Goal: Task Accomplishment & Management: Use online tool/utility

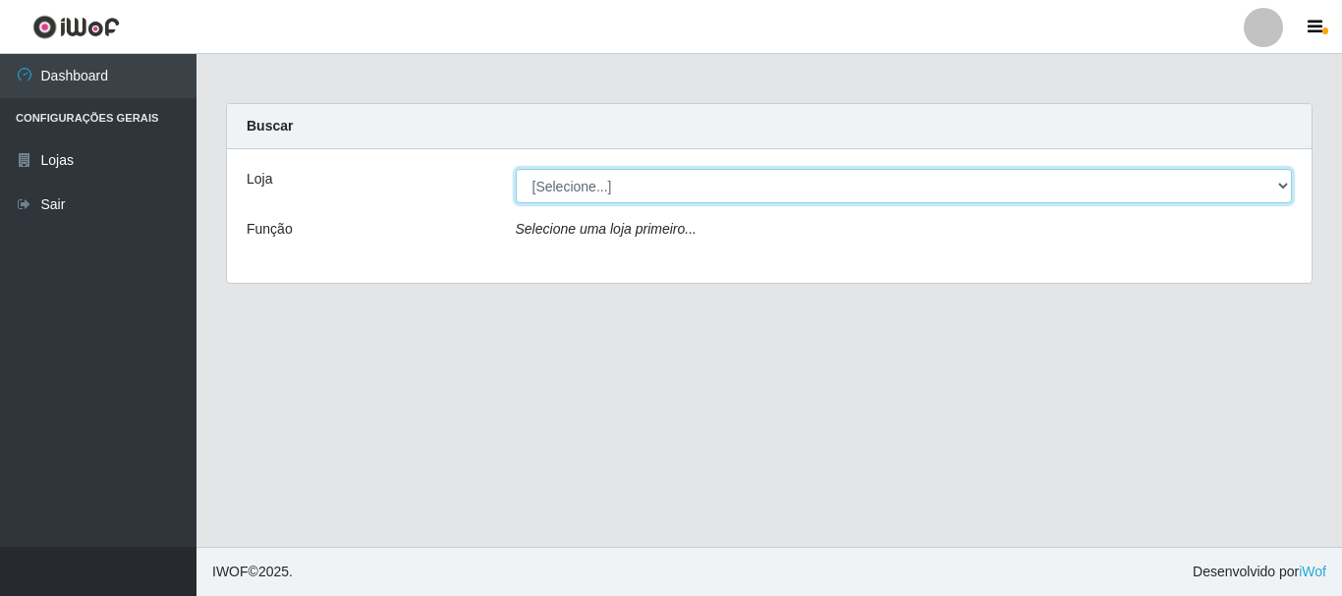
click at [1289, 180] on select "[Selecione...] Super Vilton" at bounding box center [904, 186] width 777 height 34
select select "379"
click at [516, 169] on select "[Selecione...] Super Vilton" at bounding box center [904, 186] width 777 height 34
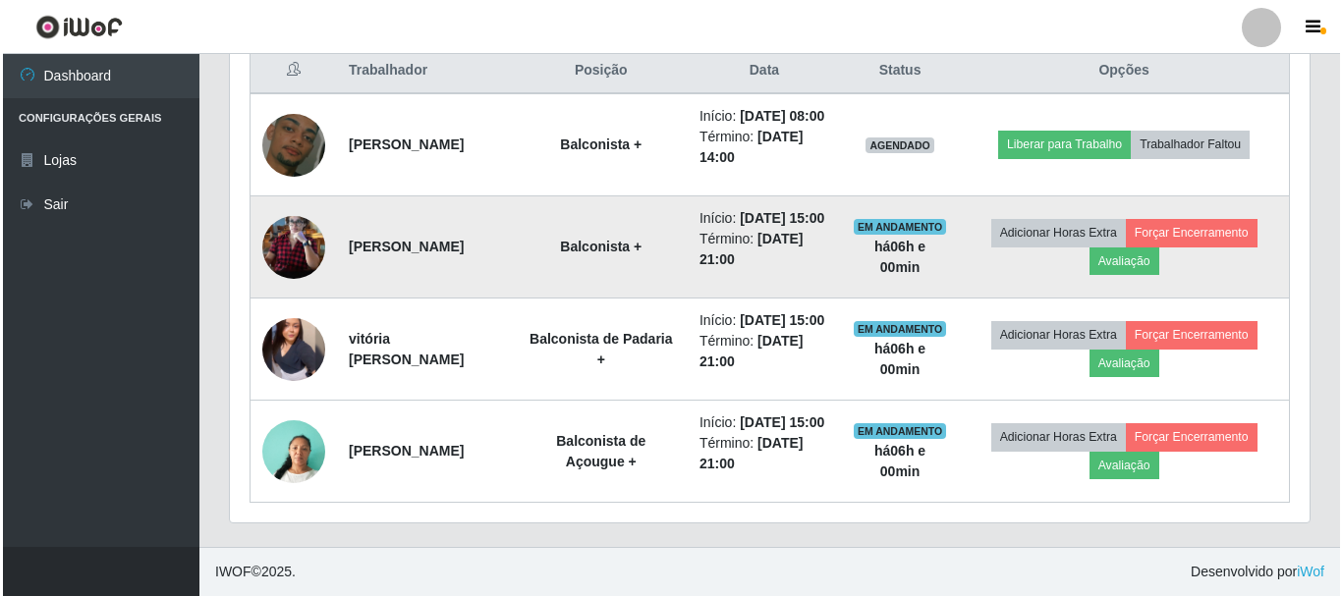
scroll to position [850, 0]
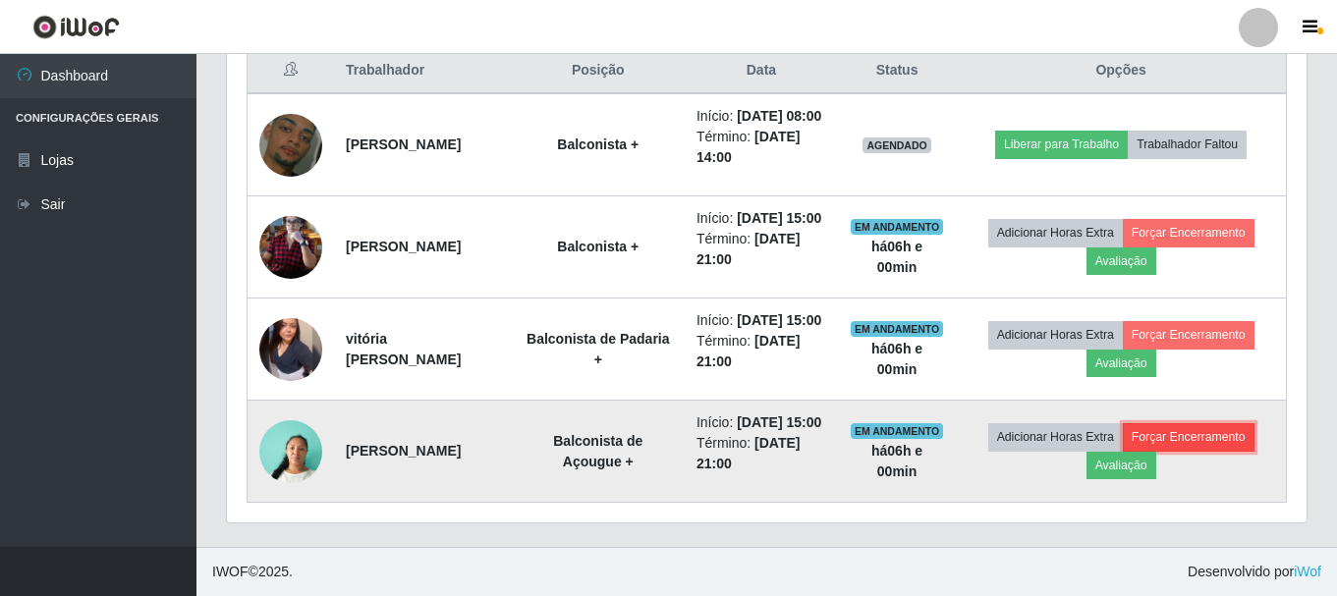
click at [1232, 423] on button "Forçar Encerramento" at bounding box center [1189, 437] width 132 height 28
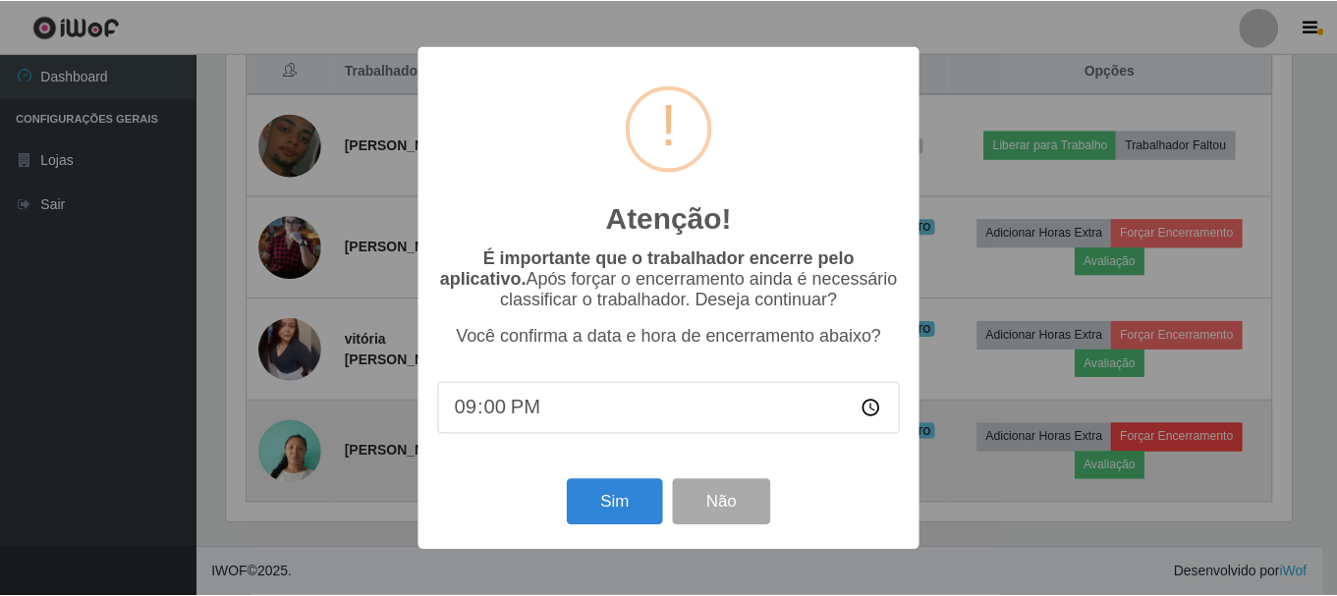
scroll to position [408, 1070]
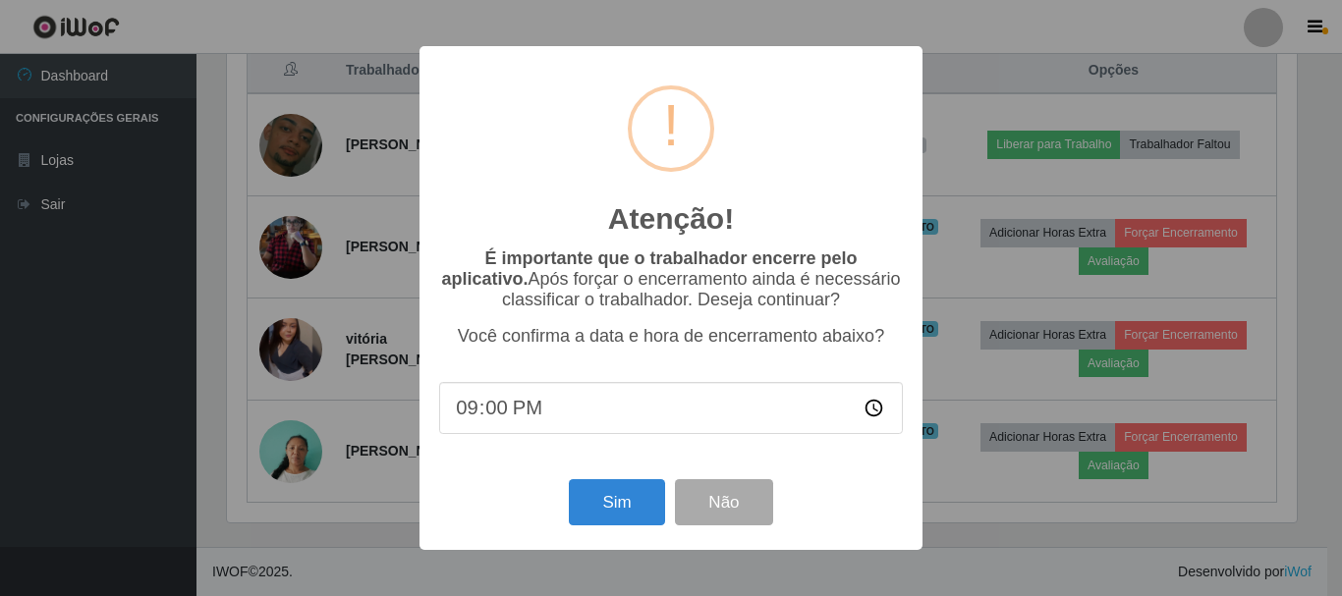
click at [623, 531] on div "Sim Não" at bounding box center [671, 503] width 464 height 56
click at [620, 522] on button "Sim" at bounding box center [616, 502] width 95 height 46
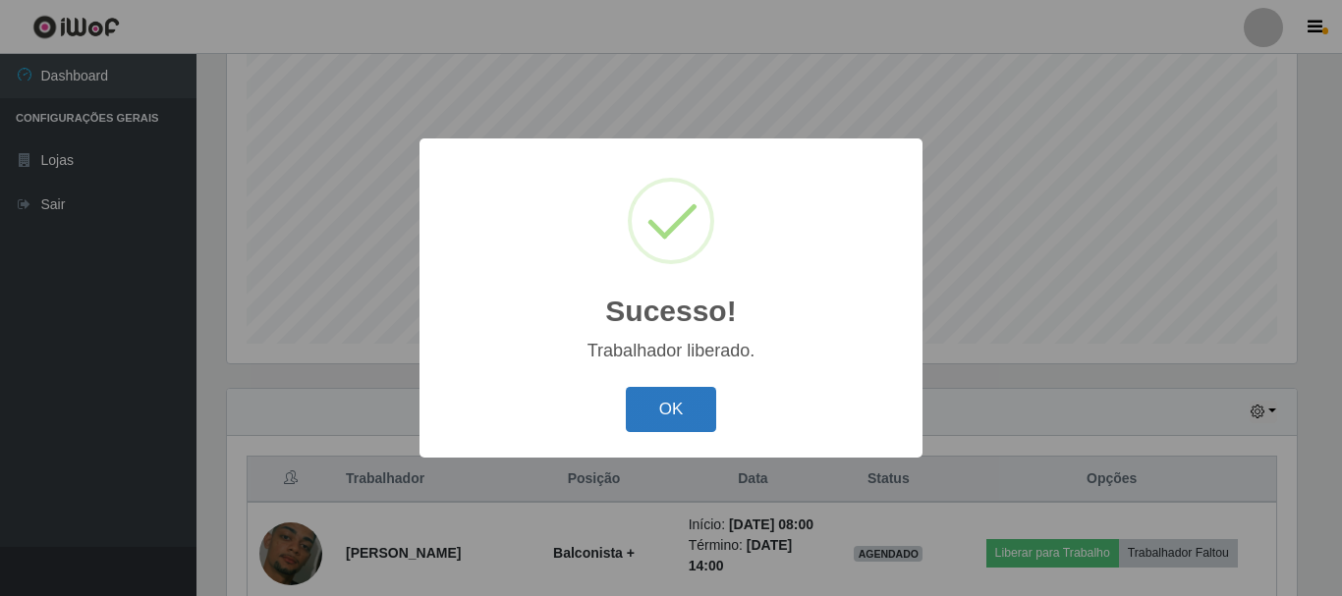
click at [672, 407] on button "OK" at bounding box center [671, 410] width 91 height 46
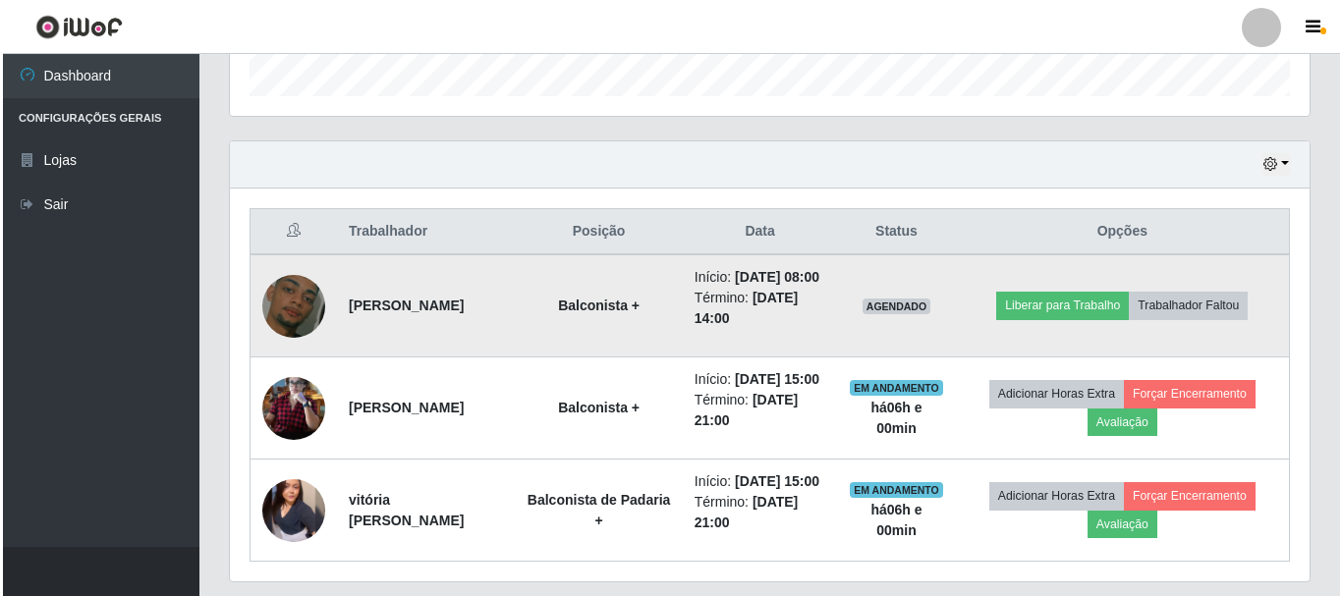
scroll to position [727, 0]
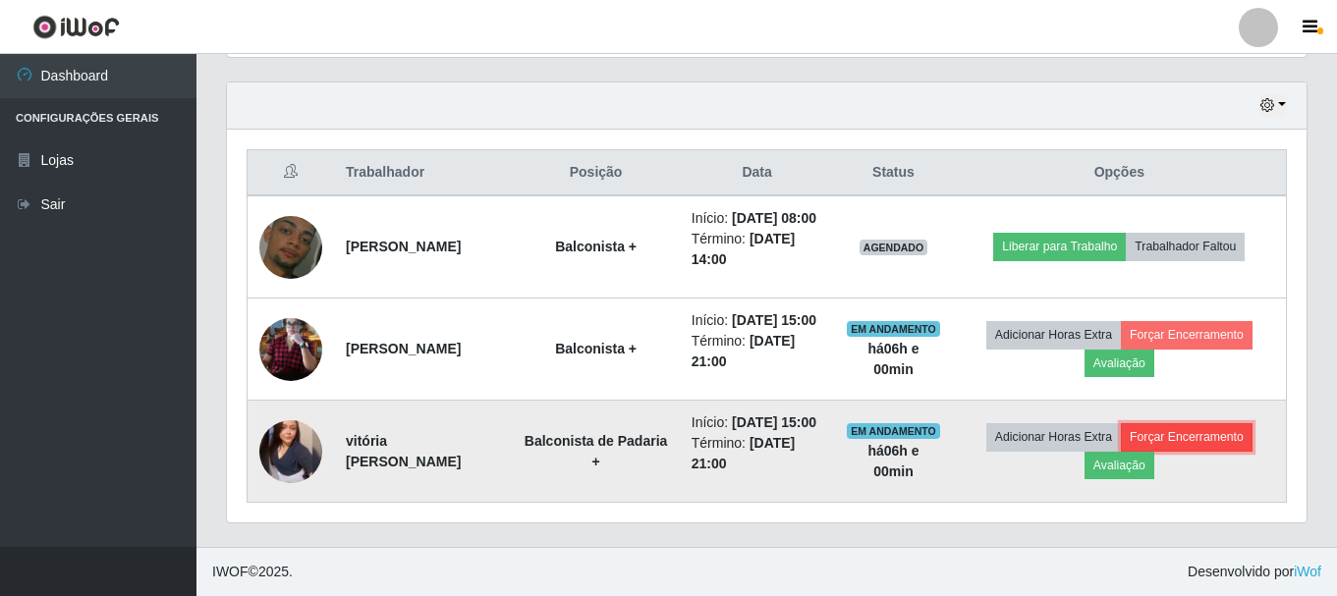
click at [1201, 423] on button "Forçar Encerramento" at bounding box center [1187, 437] width 132 height 28
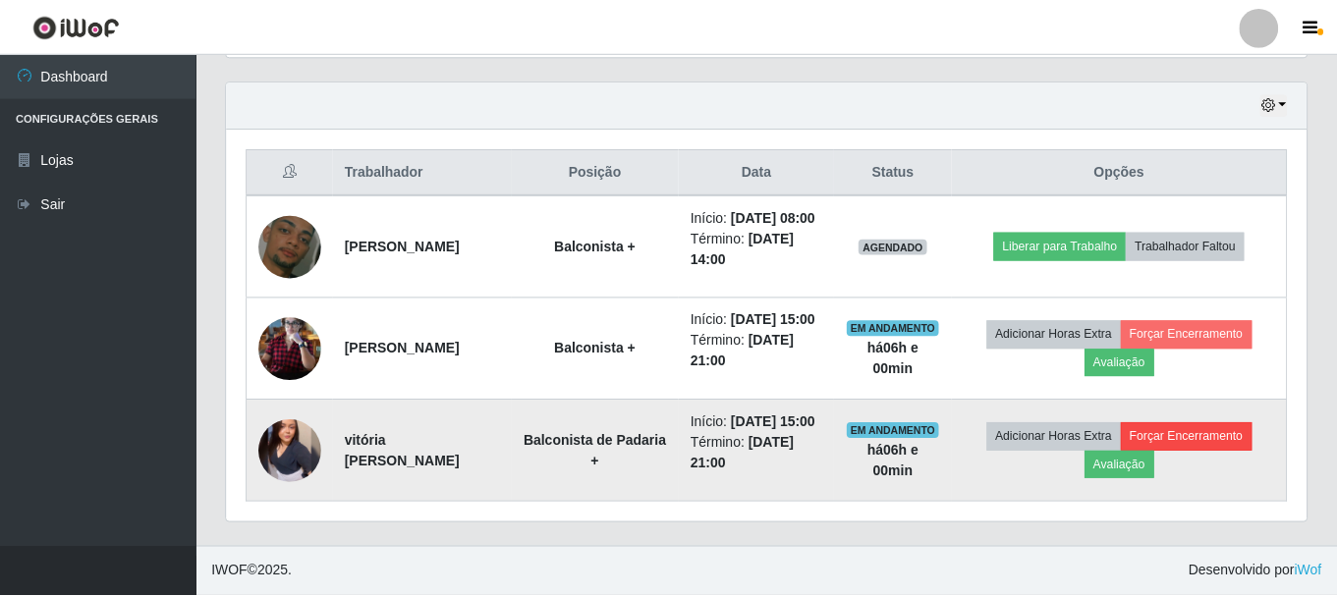
scroll to position [408, 1070]
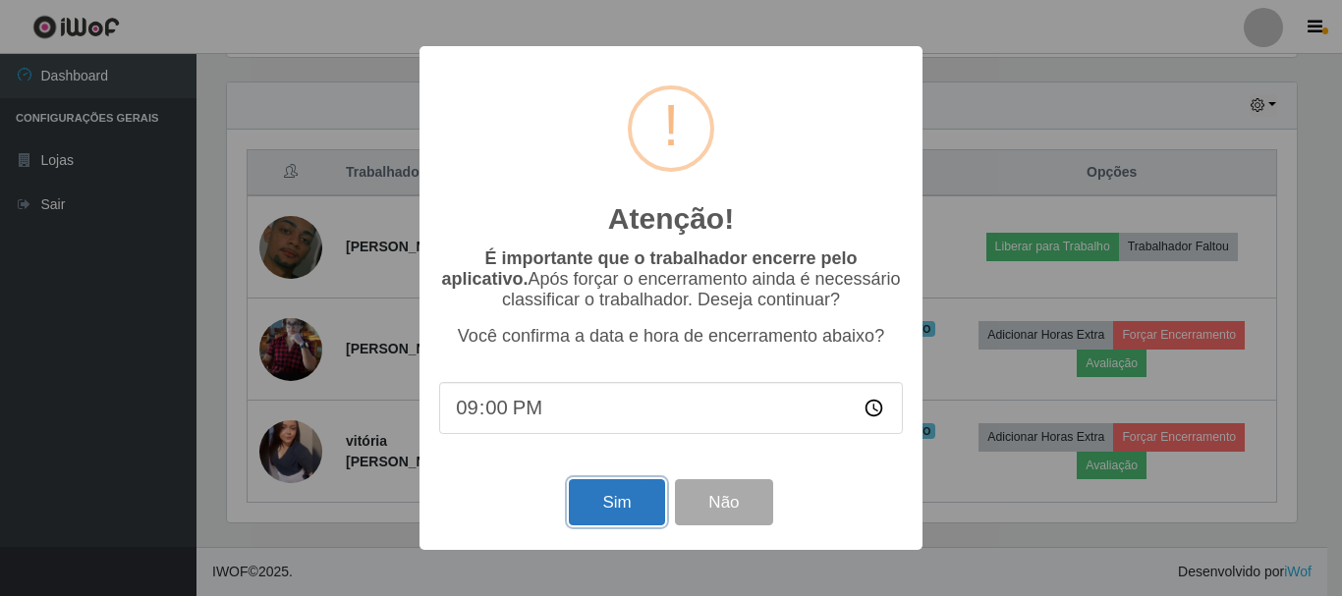
click at [619, 487] on button "Sim" at bounding box center [616, 502] width 95 height 46
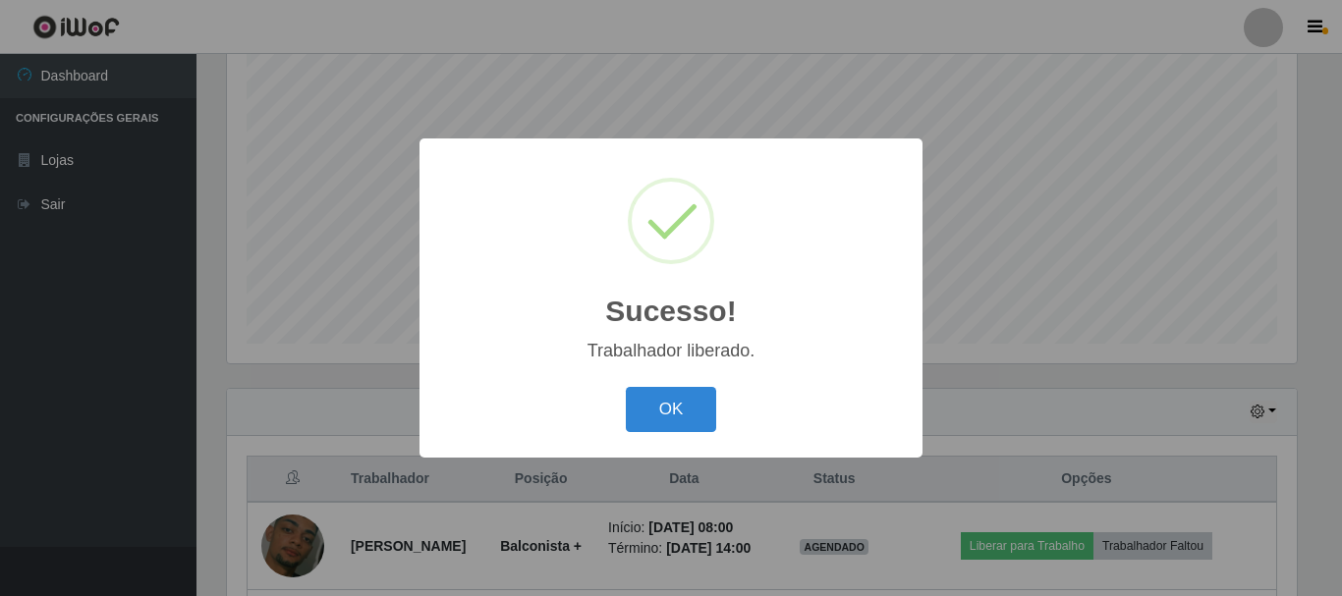
drag, startPoint x: 643, startPoint y: 393, endPoint x: 658, endPoint y: 480, distance: 88.8
click at [648, 400] on button "OK" at bounding box center [671, 410] width 91 height 46
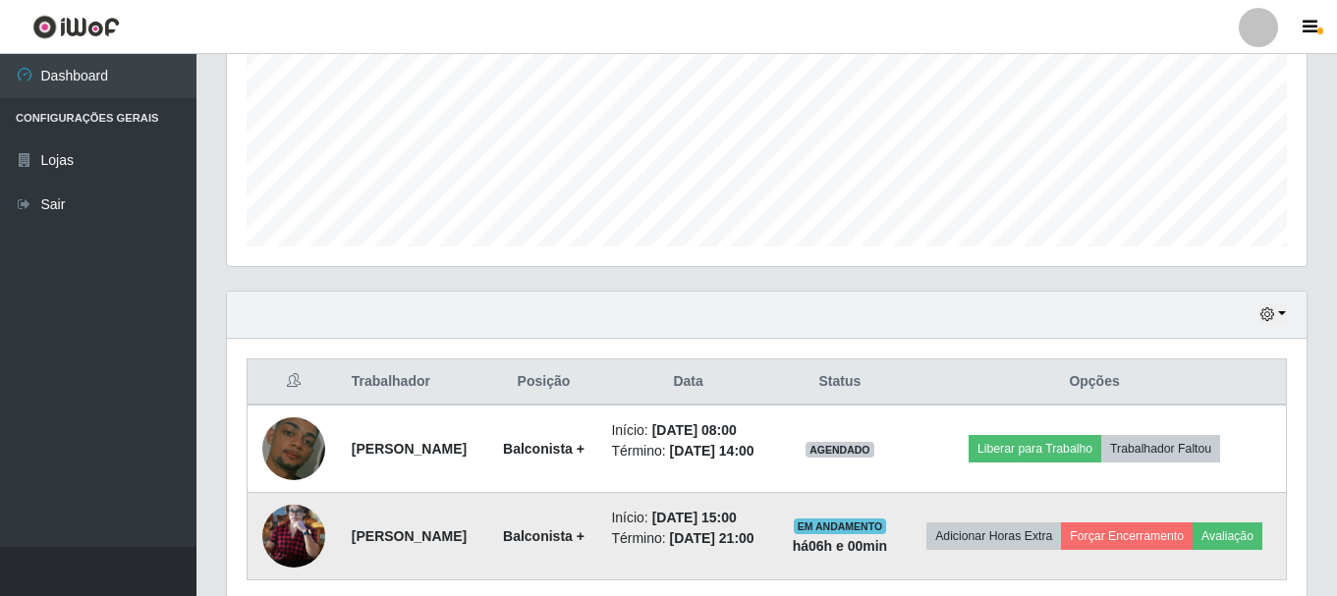
scroll to position [563, 0]
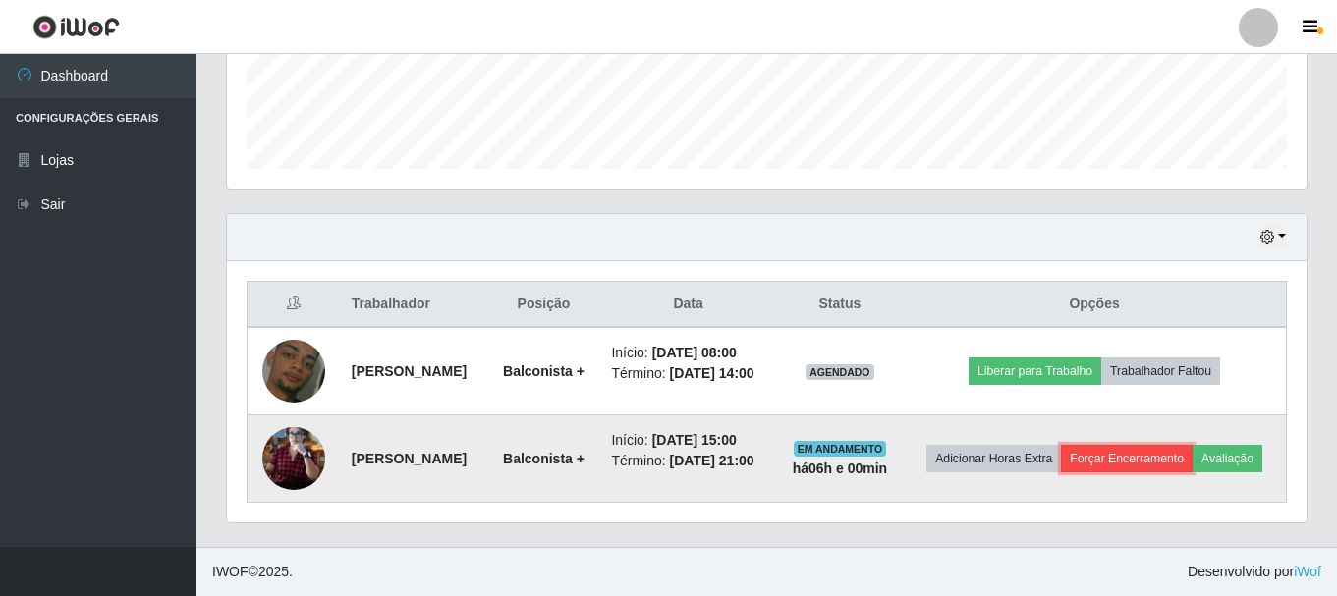
click at [1193, 445] on button "Forçar Encerramento" at bounding box center [1127, 459] width 132 height 28
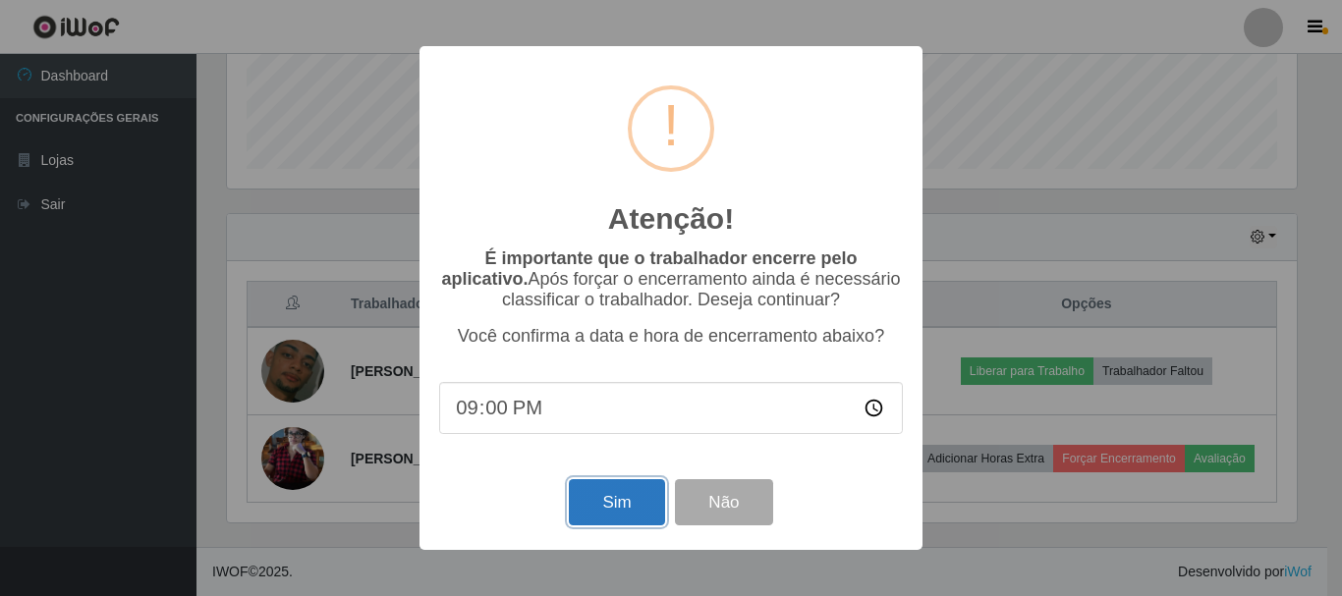
click at [615, 500] on button "Sim" at bounding box center [616, 502] width 95 height 46
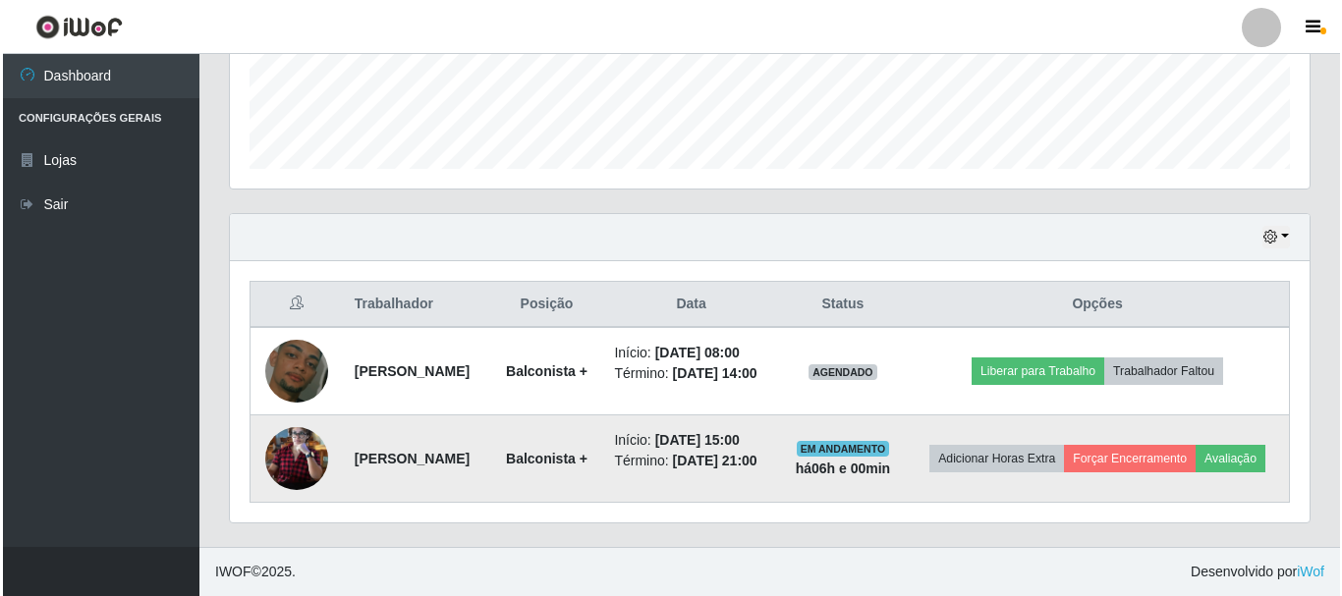
scroll to position [0, 0]
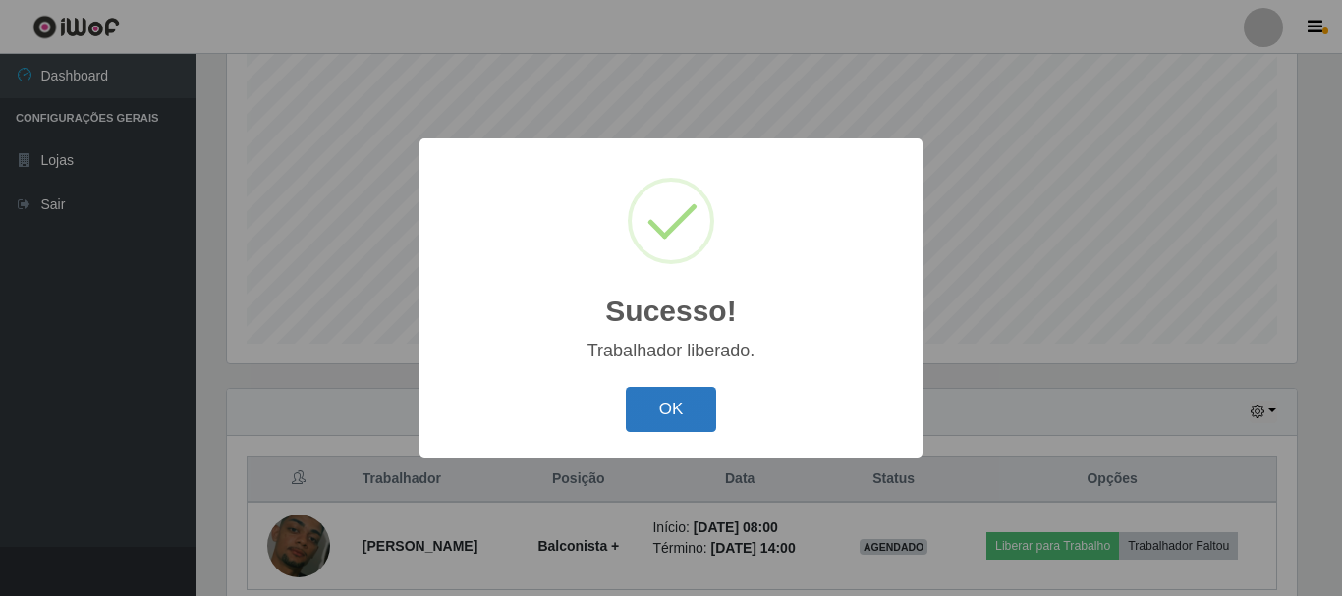
click at [670, 398] on button "OK" at bounding box center [671, 410] width 91 height 46
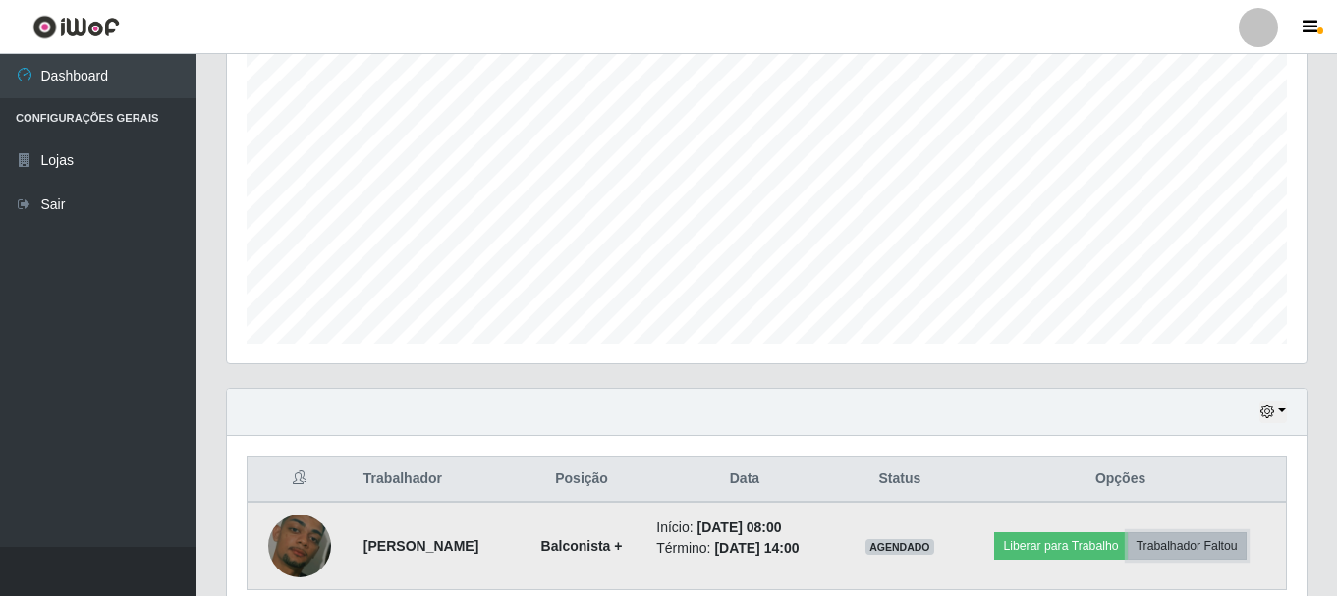
click at [1172, 548] on button "Trabalhador Faltou" at bounding box center [1187, 546] width 119 height 28
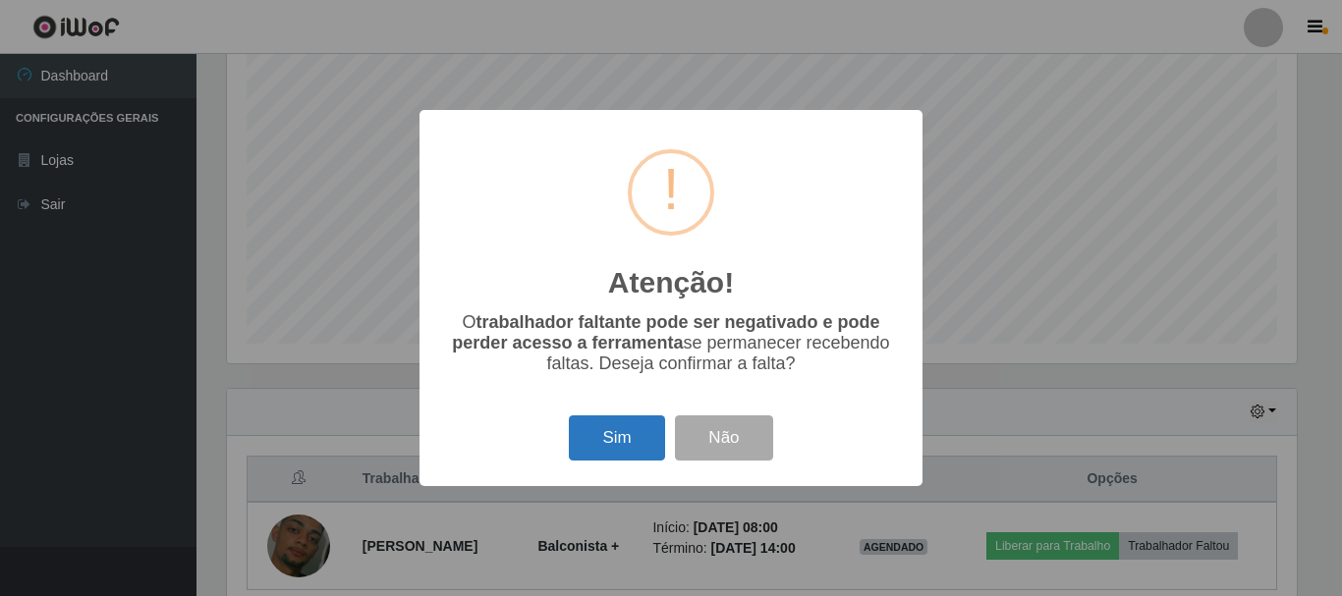
click at [579, 443] on button "Sim" at bounding box center [616, 439] width 95 height 46
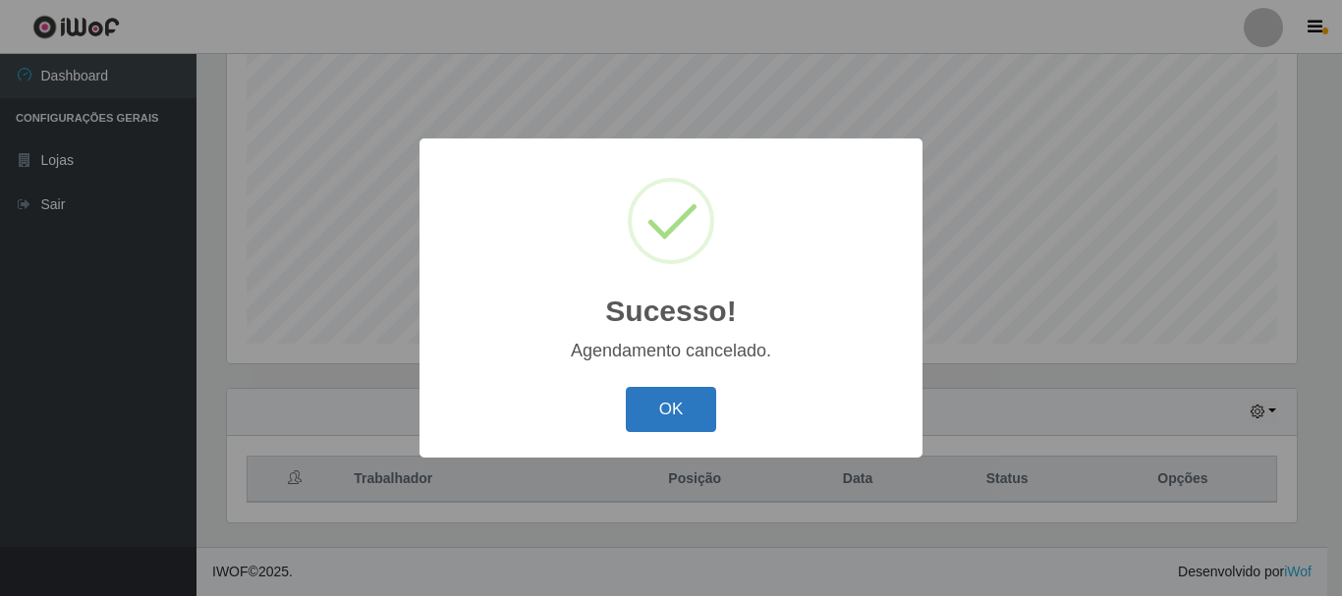
click at [668, 430] on button "OK" at bounding box center [671, 410] width 91 height 46
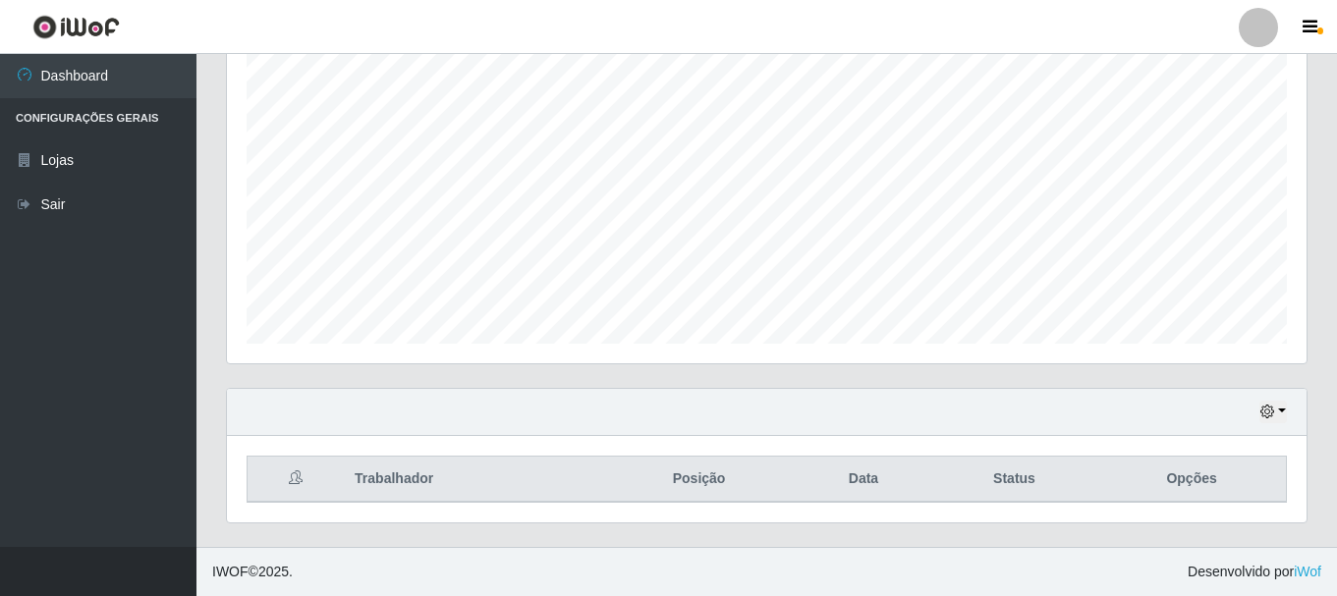
scroll to position [359, 0]
